Goal: Check status: Check status

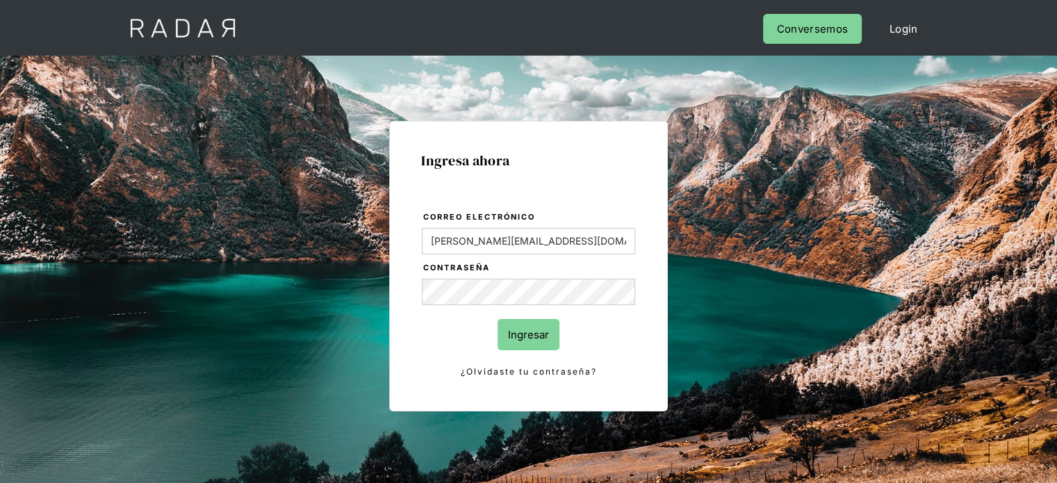
click at [628, 356] on form "Correo electrónico Evans@prontopaga.com Contraseña Ingresar ¿Olvidaste tu contr…" at bounding box center [528, 295] width 215 height 170
click at [543, 338] on input "Ingresar" at bounding box center [529, 334] width 62 height 31
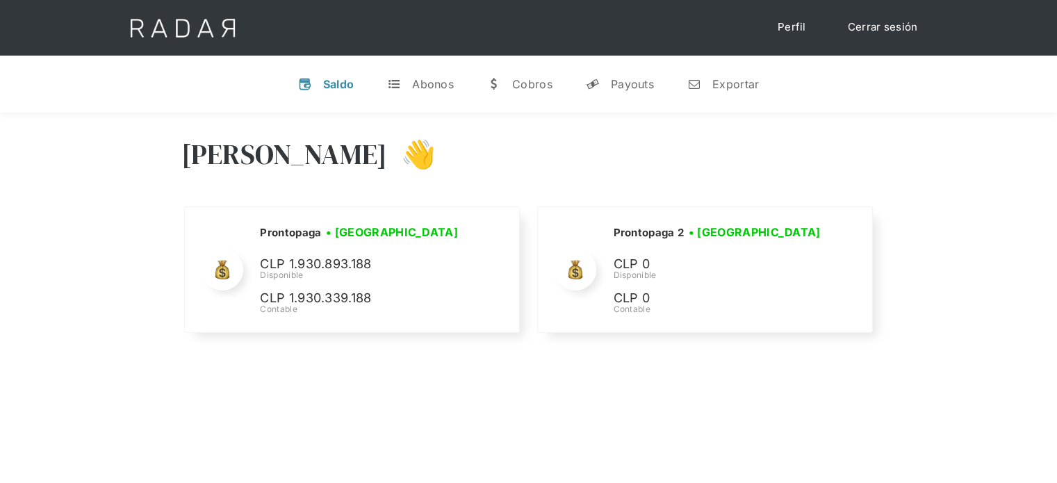
click at [888, 27] on link "Cerrar sesión" at bounding box center [883, 27] width 98 height 27
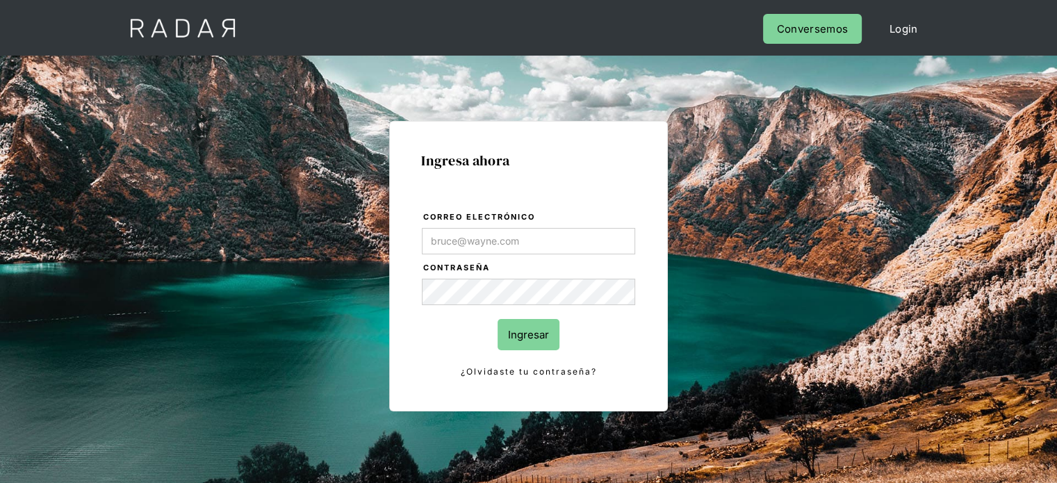
type input "[PERSON_NAME][EMAIL_ADDRESS][DOMAIN_NAME]"
click at [651, 351] on div "Ingresa ahora Correo electrónico Evans@prontopaga.com Contraseña Ingresar ¿Olvi…" at bounding box center [528, 266] width 279 height 291
click at [530, 327] on input "Ingresar" at bounding box center [529, 334] width 62 height 31
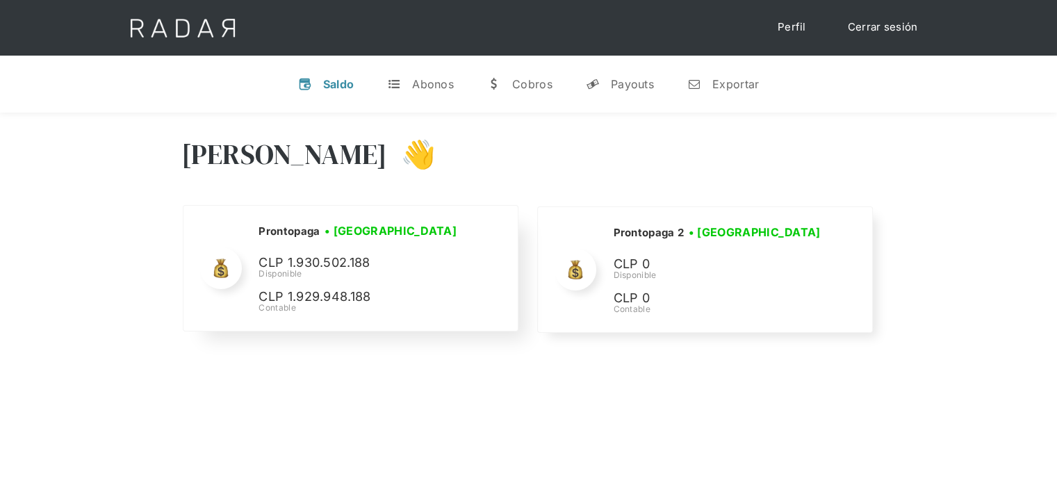
click at [441, 302] on p "CLP 1.929.948.188" at bounding box center [363, 297] width 209 height 20
click at [198, 225] on div "Prontopaga • [GEOGRAPHIC_DATA] • Desconectada CLP 1.930.502.188 Disponible CLP …" at bounding box center [350, 268] width 334 height 125
click at [642, 86] on div "Payouts" at bounding box center [632, 84] width 43 height 14
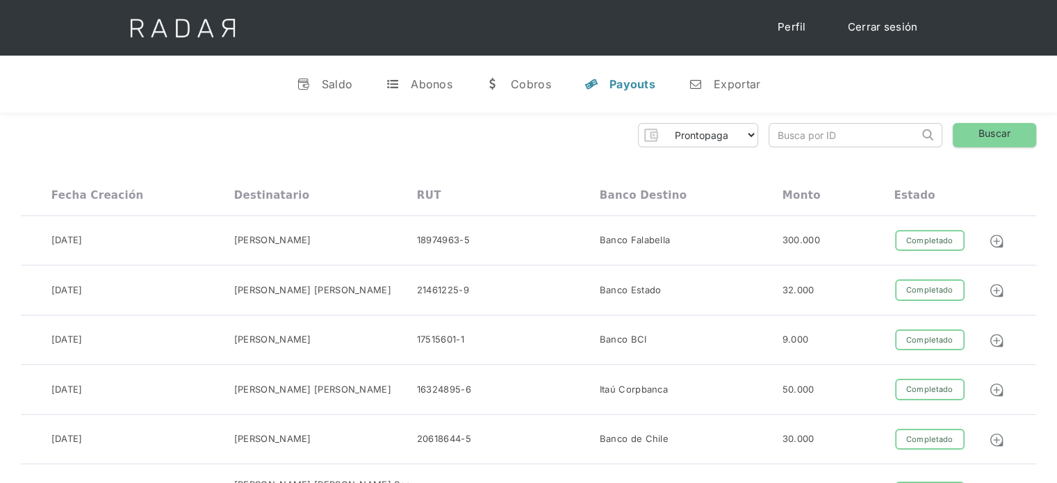
click at [781, 132] on input "search" at bounding box center [843, 135] width 149 height 23
paste input "e5a5a96a-8c78-47e3-abf0-c9912b411132"
drag, startPoint x: 802, startPoint y: 133, endPoint x: 754, endPoint y: 137, distance: 48.1
click at [754, 137] on div "Prontopaga Prontopaga 2 Thank you! Your submission has been received! Oops! Som…" at bounding box center [528, 135] width 1015 height 24
click at [787, 135] on input "e5a5a96a-8c78-47e3-abf0-c9912b411132" at bounding box center [843, 135] width 149 height 23
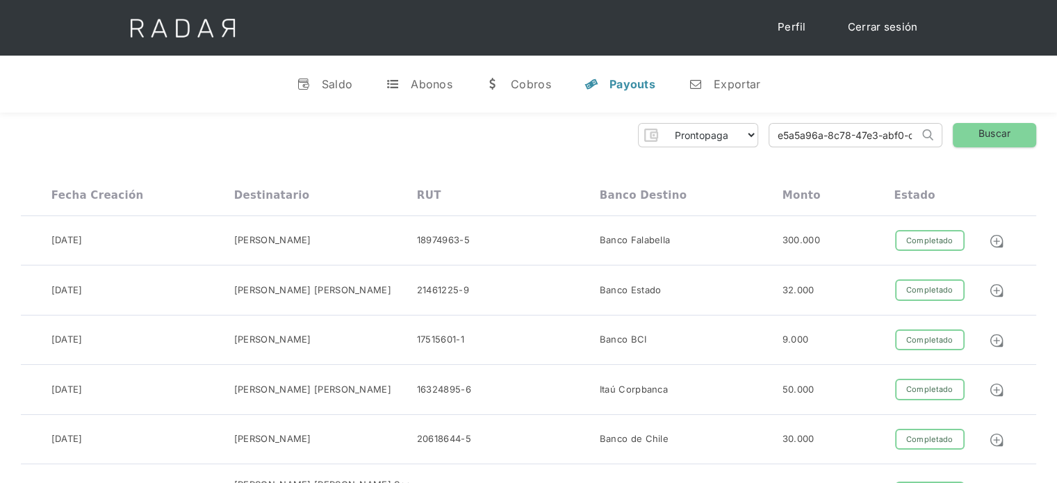
click at [783, 136] on input "e5a5a96a-8c78-47e3-abf0-c9912b411132" at bounding box center [843, 135] width 149 height 23
type input "e5a5a96a-8c78-47e3-abf0-c9912b411132"
click at [963, 138] on link "Buscar" at bounding box center [994, 135] width 83 height 24
